Goal: Task Accomplishment & Management: Manage account settings

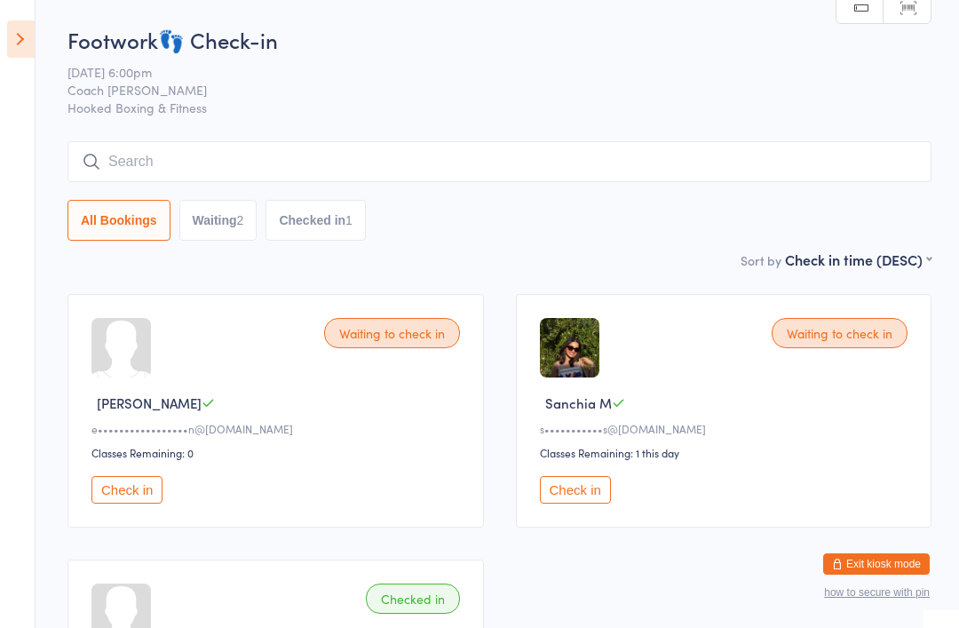
click at [884, 563] on button "Exit kiosk mode" at bounding box center [876, 563] width 107 height 21
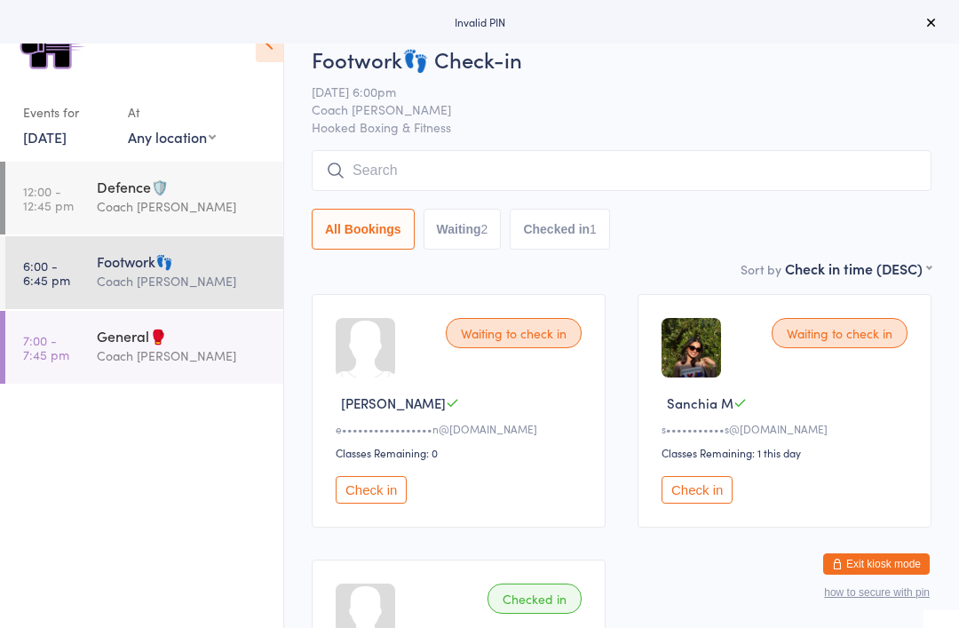
click at [890, 566] on button "Exit kiosk mode" at bounding box center [876, 563] width 107 height 21
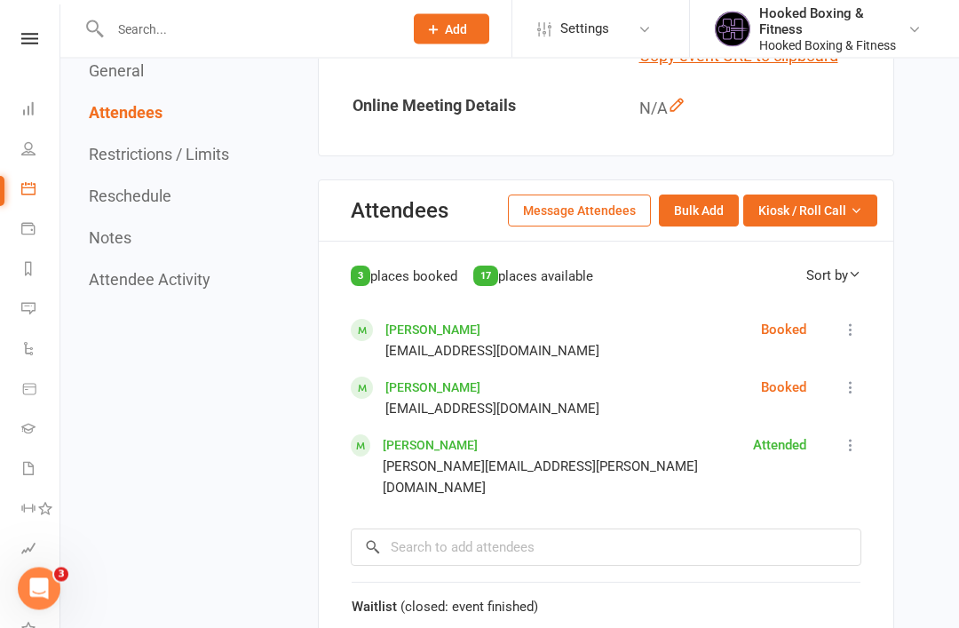
scroll to position [1124, 0]
click at [858, 321] on icon at bounding box center [851, 330] width 18 height 18
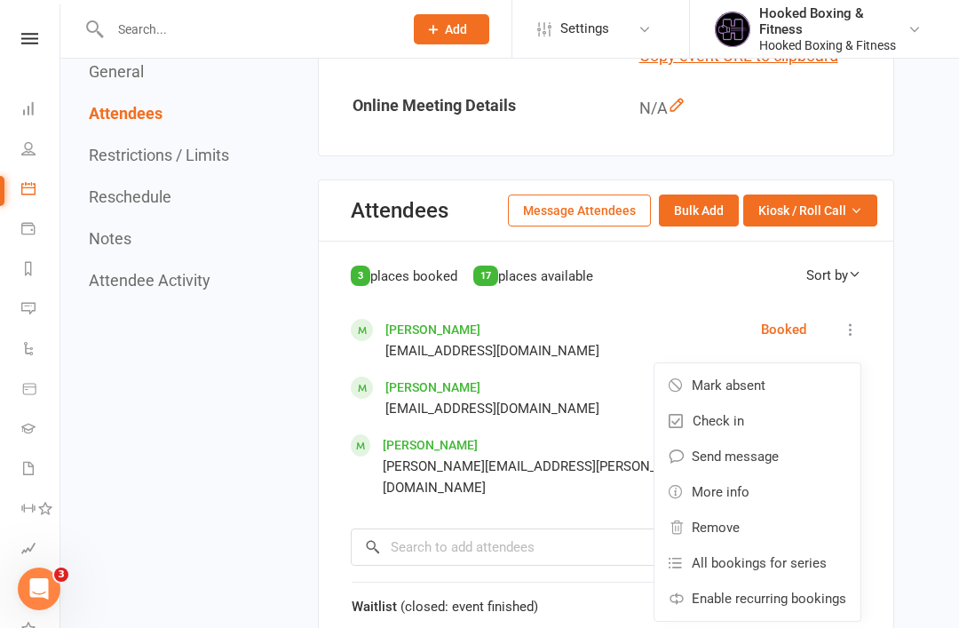
click at [761, 375] on span "Mark absent" at bounding box center [729, 385] width 74 height 21
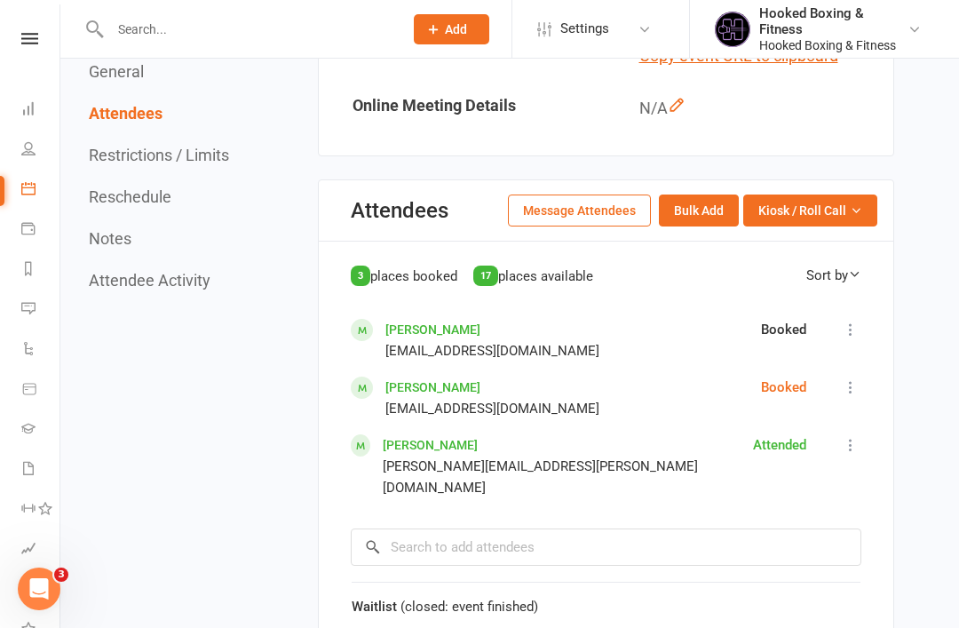
click at [849, 380] on button at bounding box center [850, 386] width 21 height 21
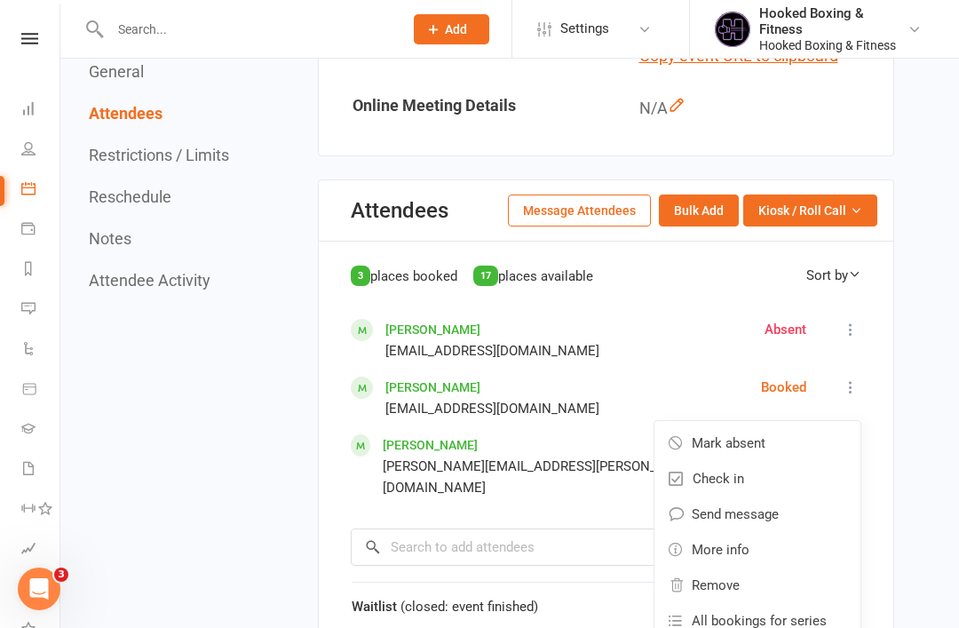
click at [768, 432] on link "Mark absent" at bounding box center [757, 443] width 206 height 36
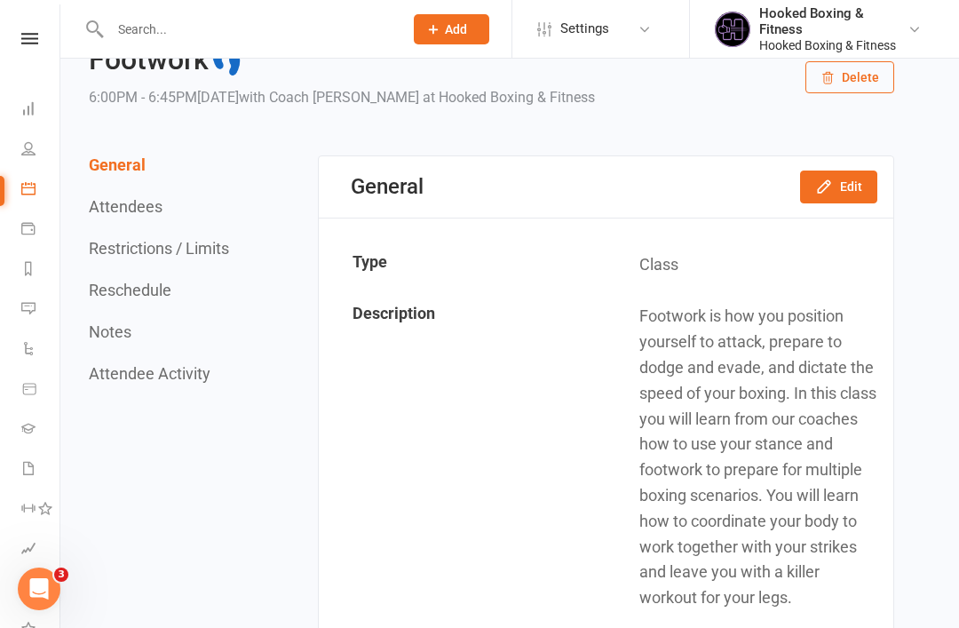
scroll to position [0, 0]
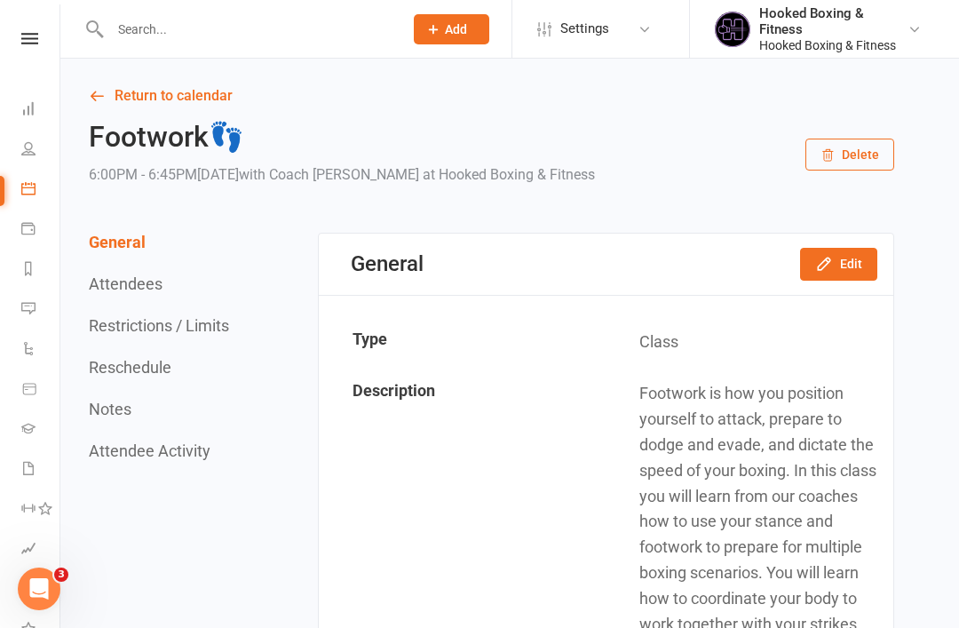
click at [195, 107] on link "Return to calendar" at bounding box center [491, 95] width 805 height 25
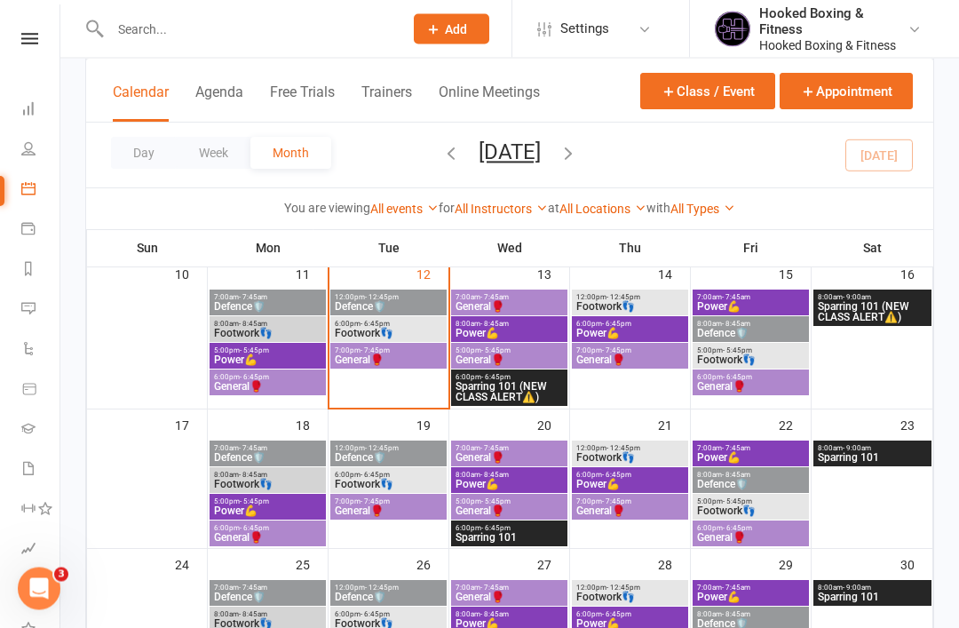
scroll to position [407, 0]
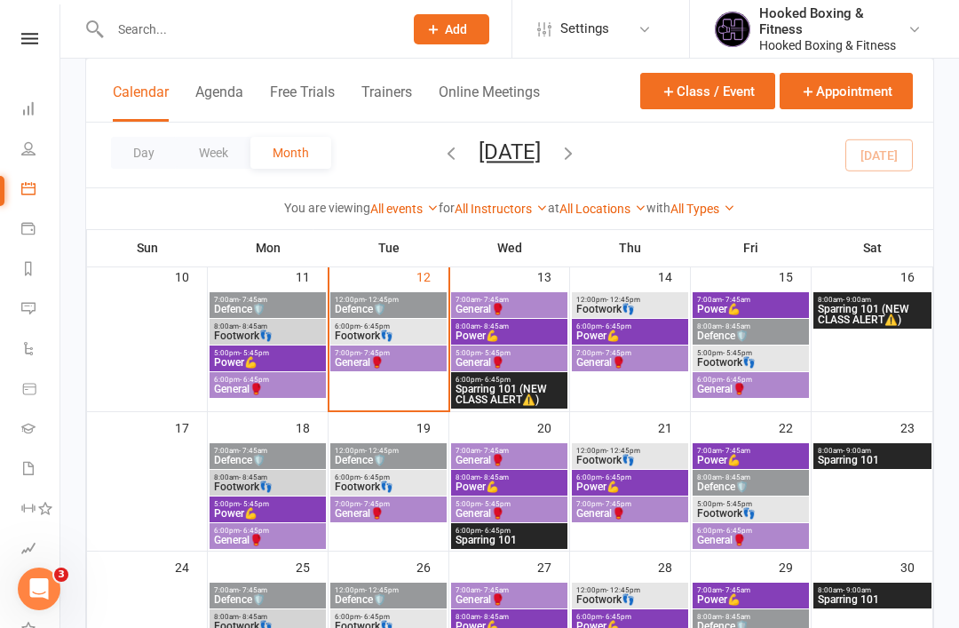
click at [366, 365] on span "General🥊" at bounding box center [388, 362] width 109 height 11
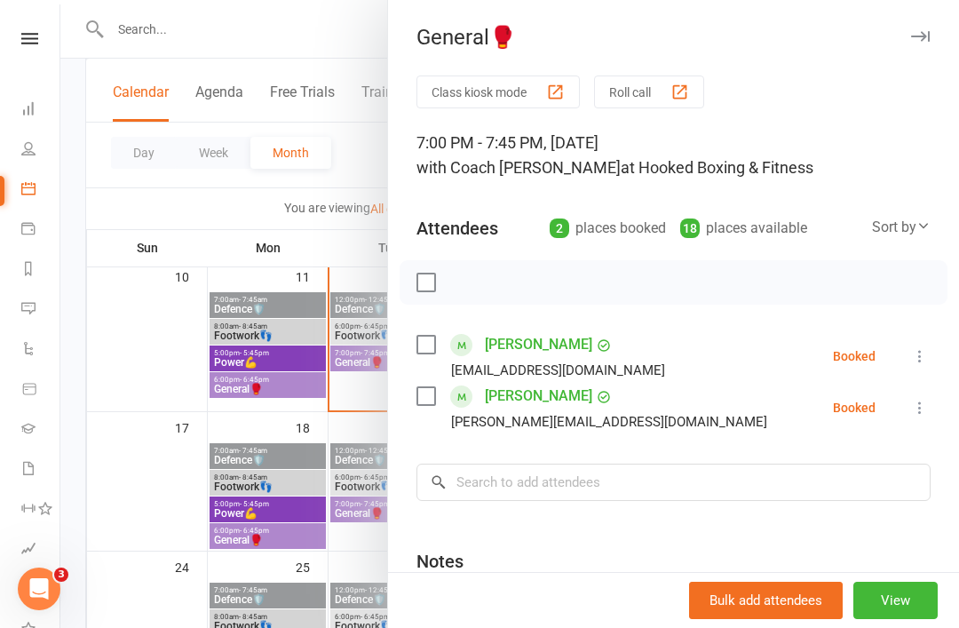
click at [344, 439] on div at bounding box center [509, 314] width 898 height 628
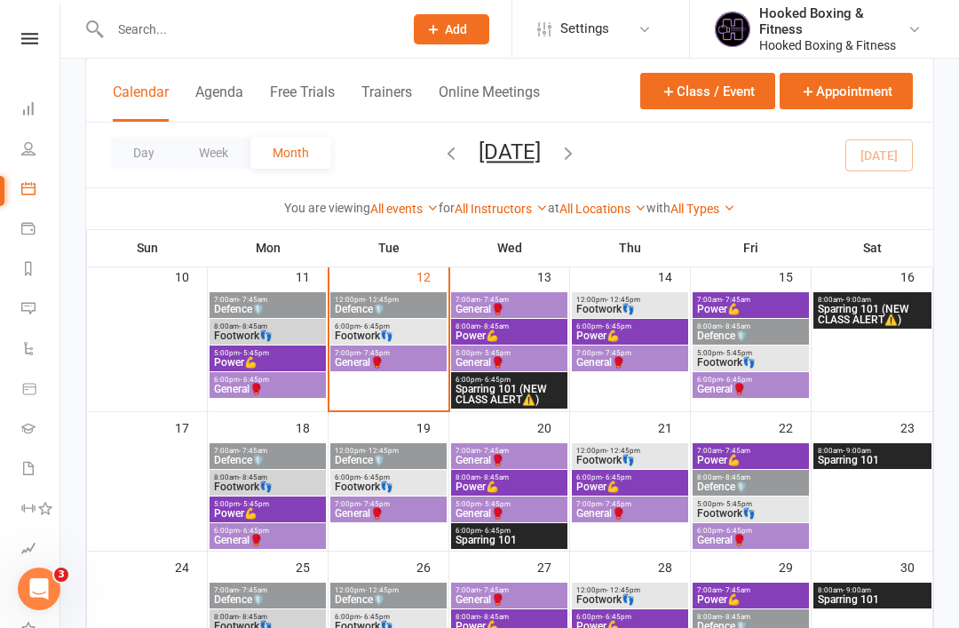
click at [368, 372] on div at bounding box center [388, 350] width 115 height 117
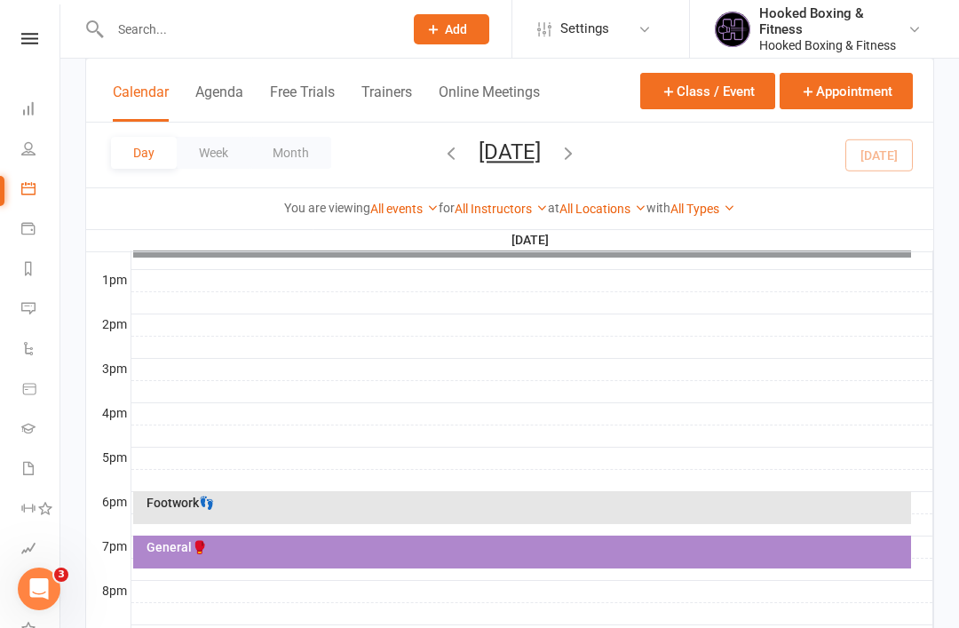
scroll to position [808, 0]
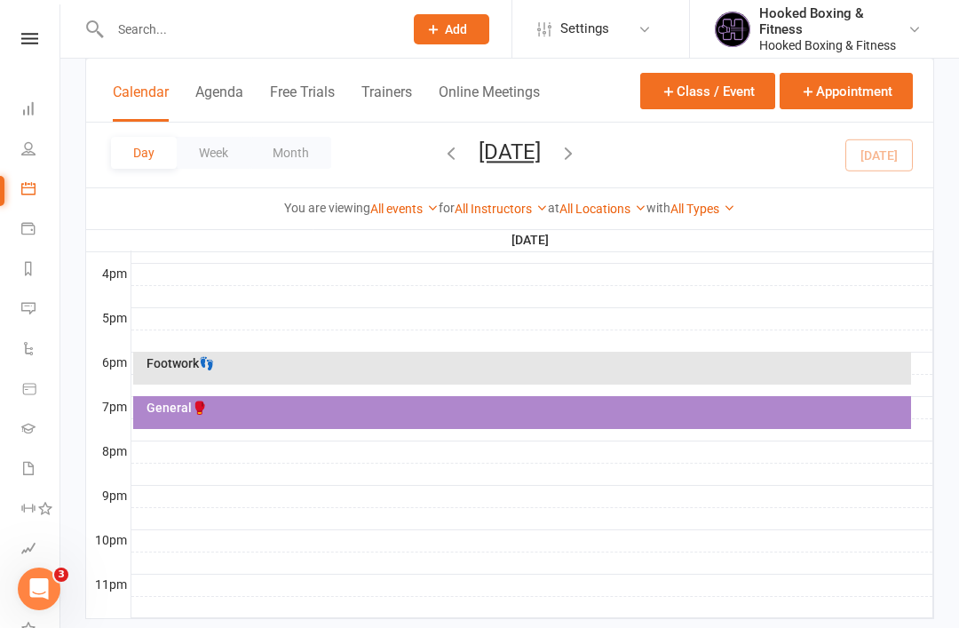
click at [496, 417] on div "General🥊" at bounding box center [522, 412] width 779 height 33
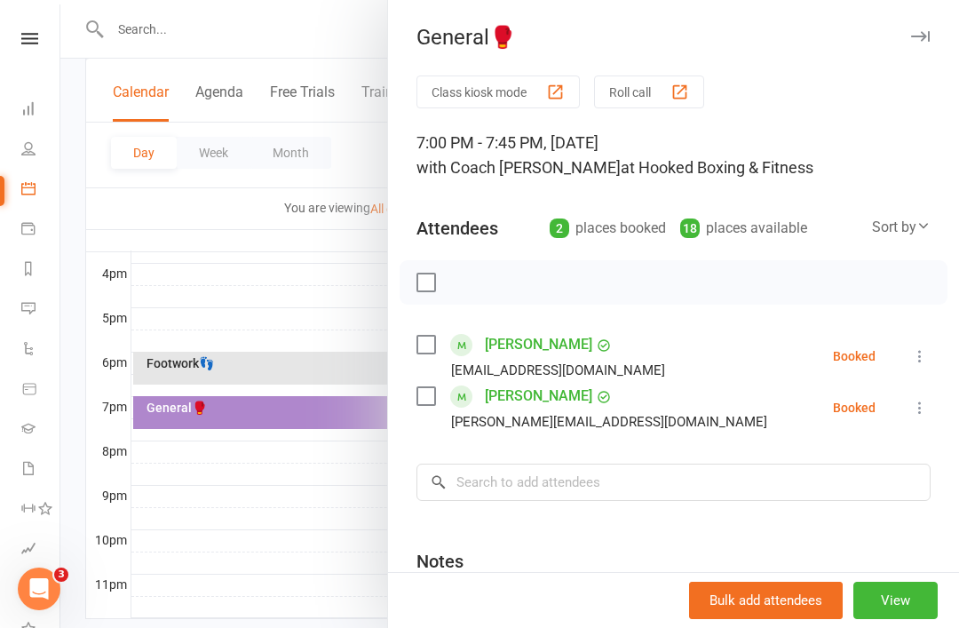
click at [917, 351] on icon at bounding box center [920, 356] width 18 height 18
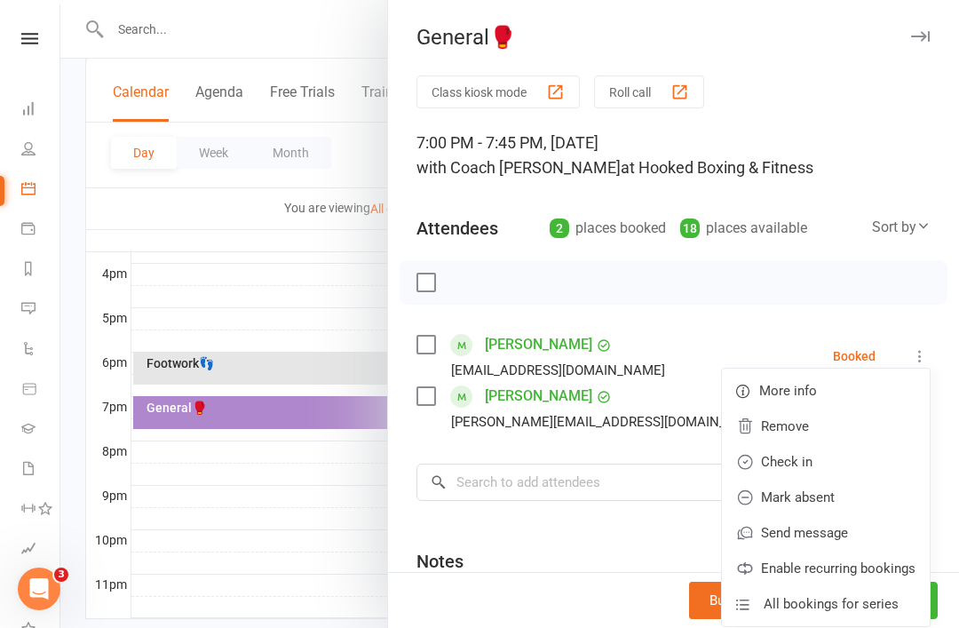
click at [785, 464] on link "Check in" at bounding box center [826, 462] width 208 height 36
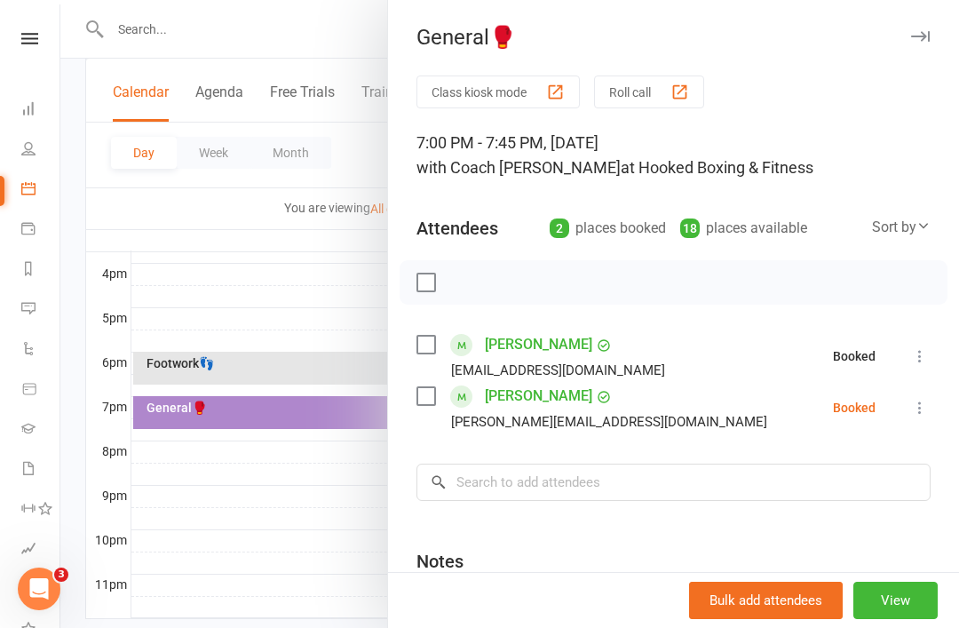
click at [914, 417] on button at bounding box center [919, 407] width 21 height 21
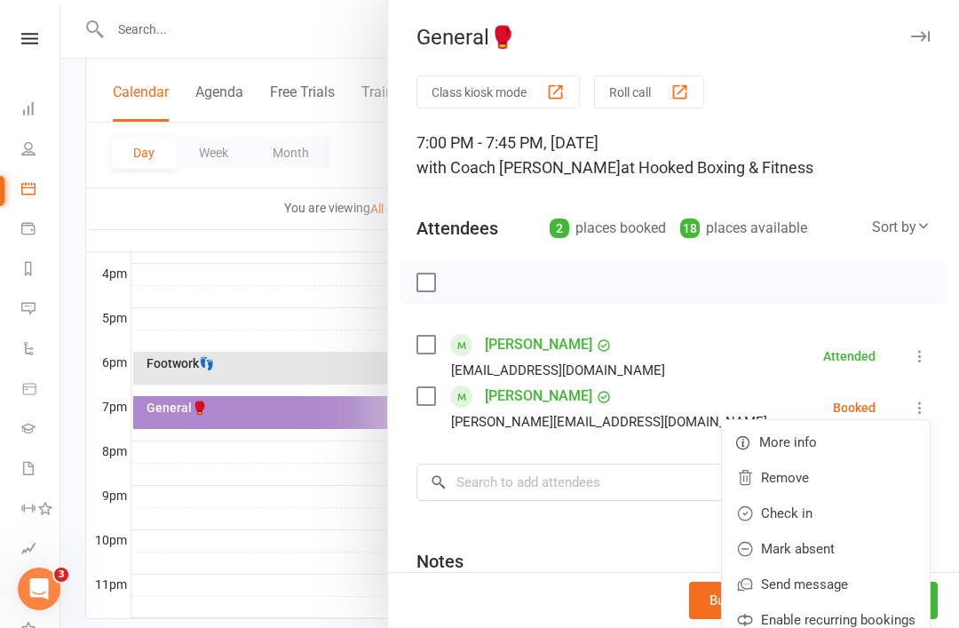
click at [802, 546] on link "Mark absent" at bounding box center [826, 549] width 208 height 36
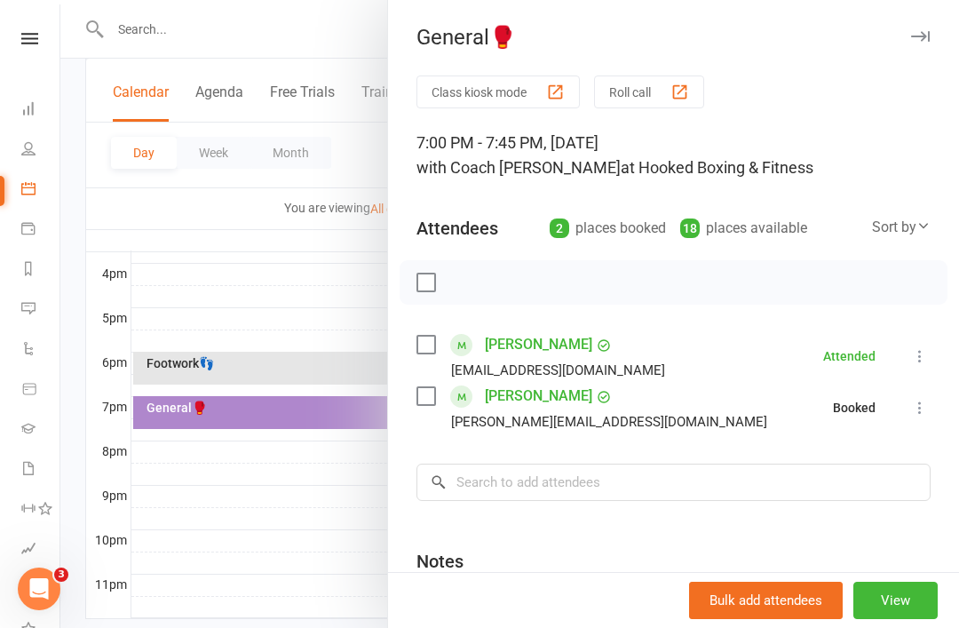
click at [320, 537] on div at bounding box center [509, 314] width 898 height 628
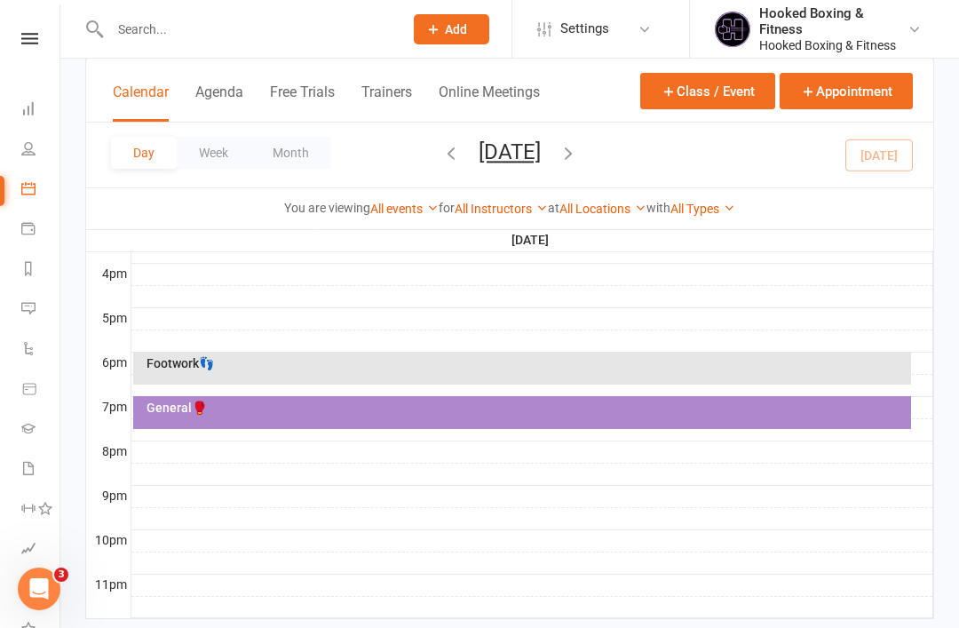
click at [311, 164] on button "Month" at bounding box center [290, 153] width 81 height 32
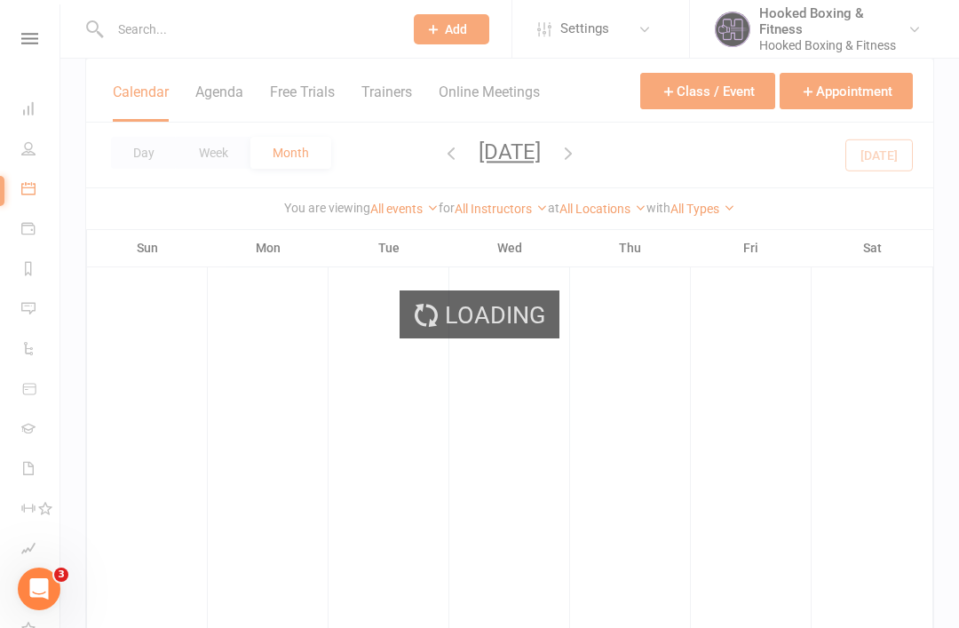
scroll to position [619, 0]
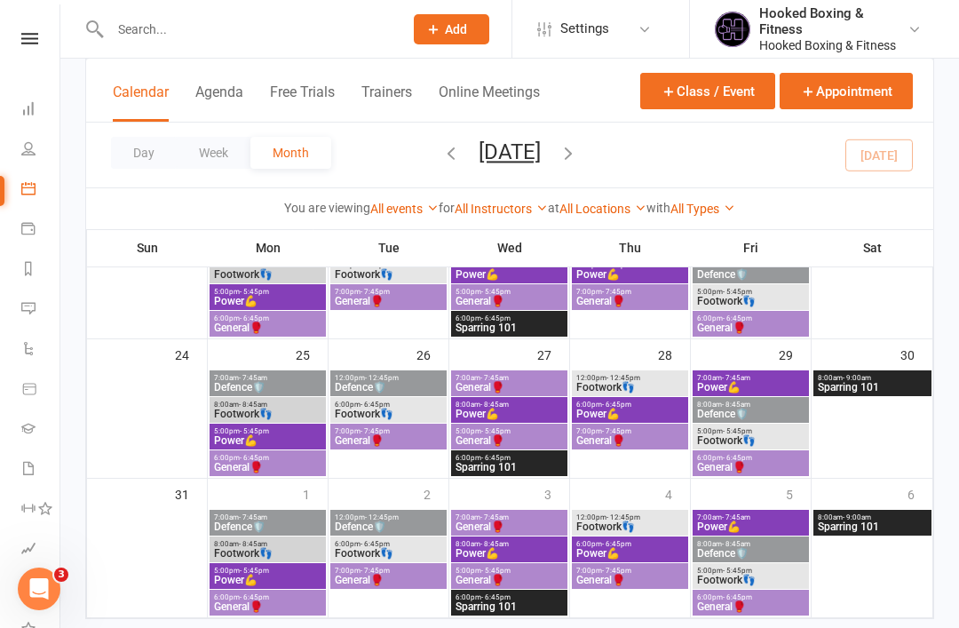
click at [230, 36] on input "text" at bounding box center [248, 29] width 286 height 25
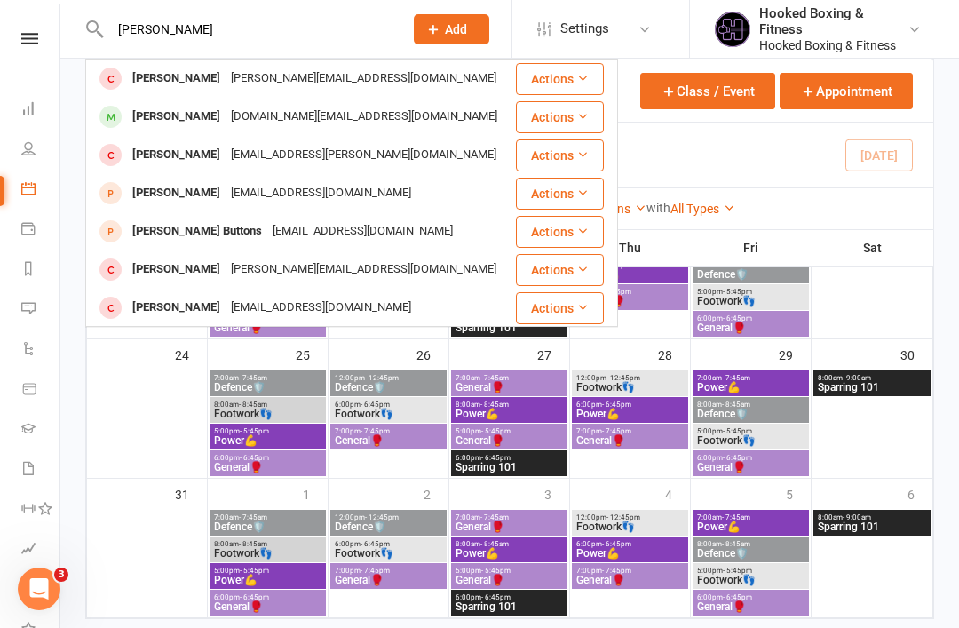
type input "Anton"
click at [226, 125] on div "Antonia Konstantopoulou" at bounding box center [176, 117] width 99 height 26
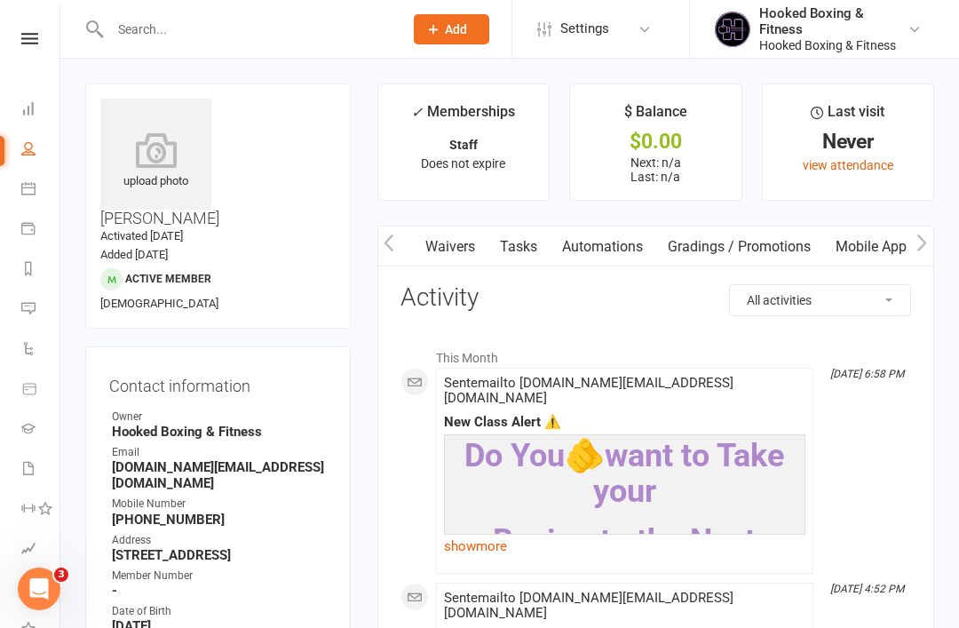
scroll to position [0, 408]
click at [827, 251] on link "Mobile App" at bounding box center [818, 246] width 96 height 41
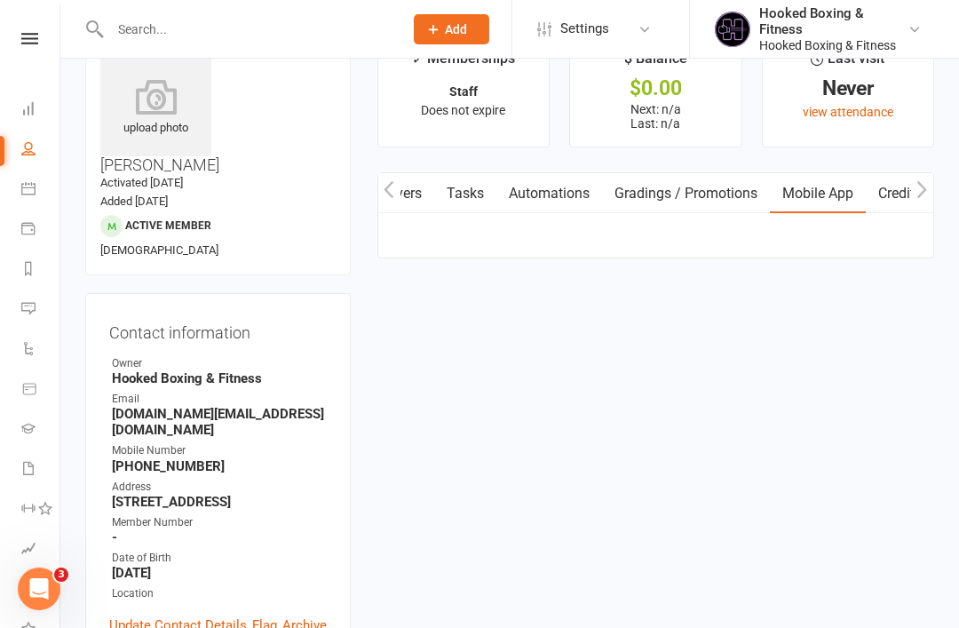
scroll to position [57, 0]
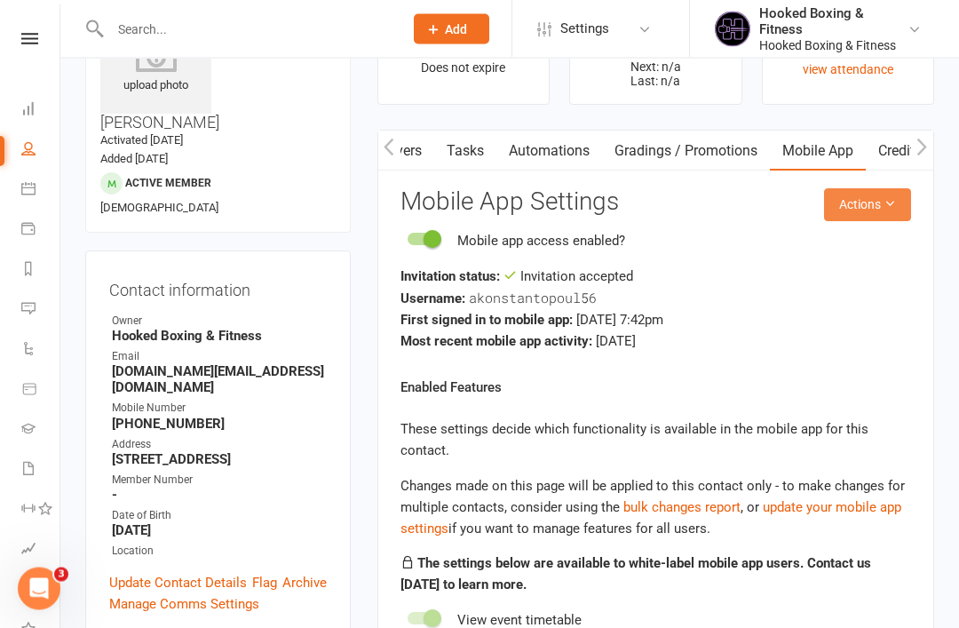
click at [900, 212] on button "Actions" at bounding box center [867, 205] width 87 height 32
